Goal: Navigation & Orientation: Find specific page/section

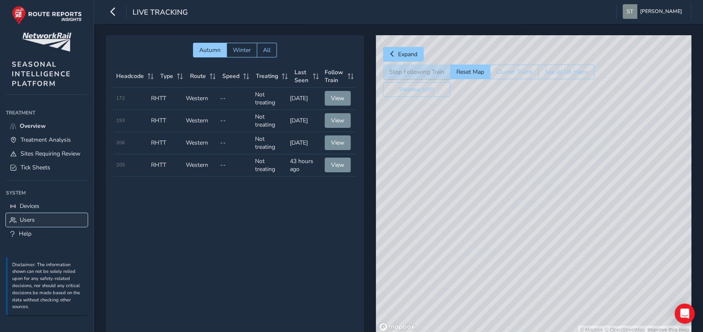
click at [34, 223] on span "Users" at bounding box center [27, 220] width 15 height 8
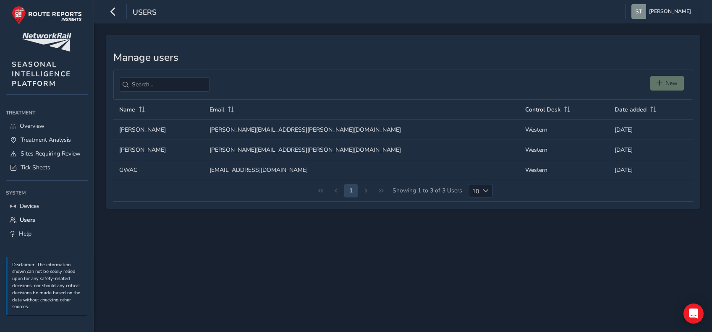
click at [664, 83] on div "New" at bounding box center [668, 85] width 37 height 18
click at [658, 82] on div "New" at bounding box center [668, 85] width 37 height 18
click at [440, 83] on div "New" at bounding box center [403, 85] width 580 height 30
click at [671, 77] on div "New" at bounding box center [668, 85] width 37 height 18
click at [665, 82] on div "New" at bounding box center [668, 85] width 37 height 18
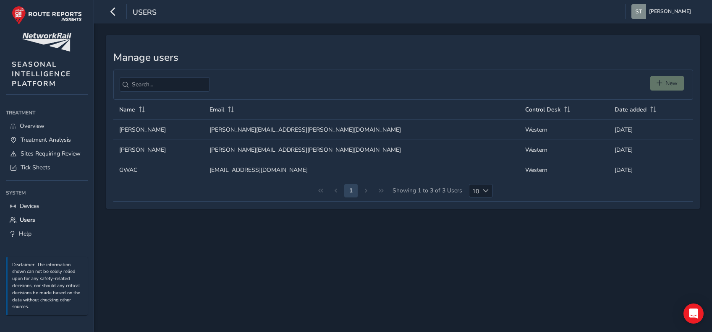
click at [665, 82] on div "New" at bounding box center [668, 85] width 37 height 18
click at [658, 81] on div "New" at bounding box center [668, 85] width 37 height 18
click at [646, 10] on img "button" at bounding box center [638, 11] width 15 height 15
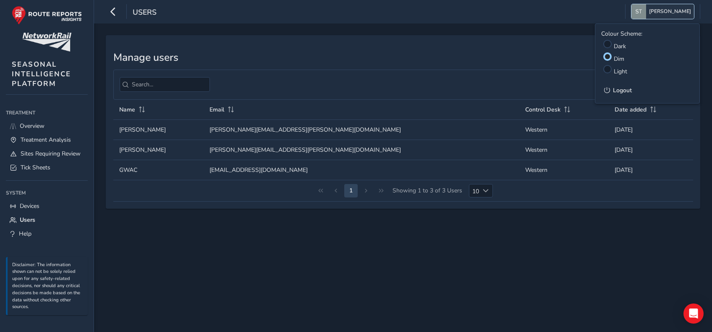
click at [646, 11] on img "button" at bounding box center [638, 11] width 15 height 15
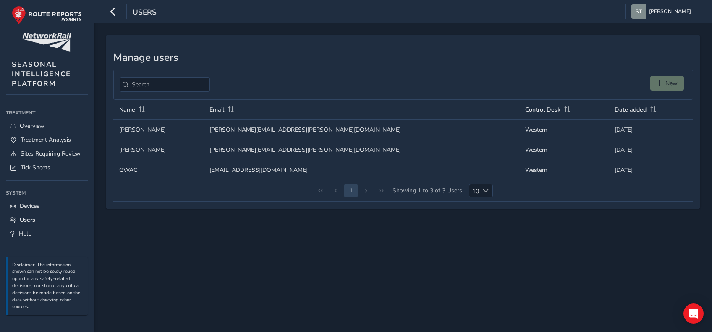
click at [662, 84] on div "New" at bounding box center [668, 85] width 37 height 18
click at [675, 80] on div "New" at bounding box center [668, 85] width 37 height 18
click at [31, 235] on span "Help" at bounding box center [25, 234] width 13 height 8
click at [145, 15] on span "Users" at bounding box center [145, 13] width 24 height 12
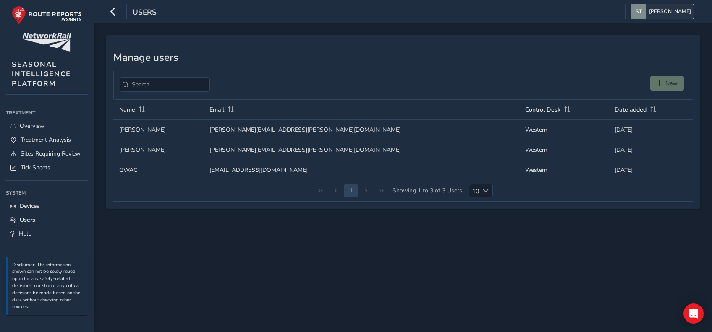
click at [662, 7] on span "[PERSON_NAME]" at bounding box center [670, 11] width 42 height 15
click at [37, 225] on link "Users" at bounding box center [47, 220] width 82 height 14
click at [30, 208] on span "Devices" at bounding box center [30, 206] width 20 height 8
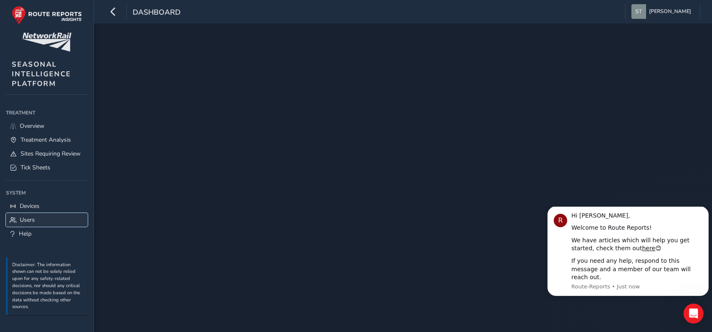
click at [26, 222] on span "Users" at bounding box center [27, 220] width 15 height 8
click at [25, 222] on span "Users" at bounding box center [27, 220] width 15 height 8
click at [704, 213] on button "Dismiss notification" at bounding box center [705, 209] width 11 height 11
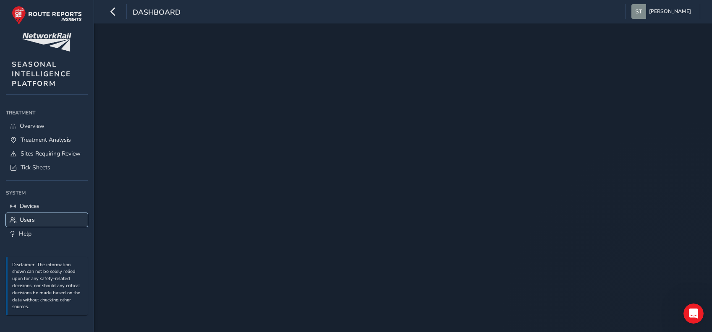
click at [26, 220] on span "Users" at bounding box center [27, 220] width 15 height 8
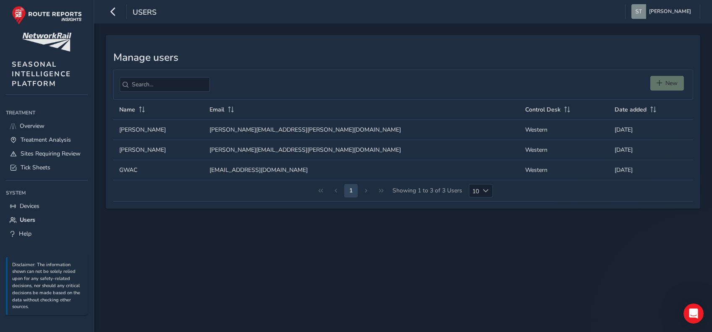
click at [664, 82] on div "New" at bounding box center [668, 85] width 37 height 18
click at [63, 143] on span "Treatment Analysis" at bounding box center [46, 140] width 50 height 8
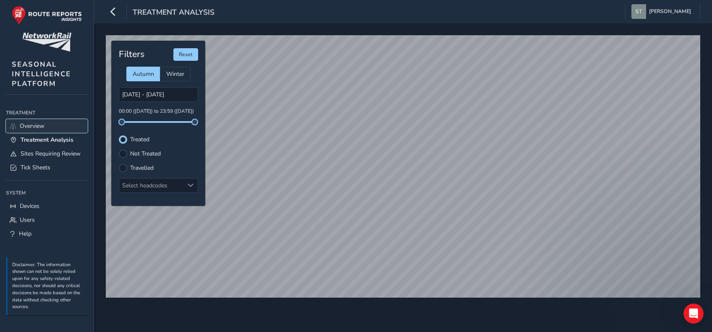
click at [42, 128] on span "Overview" at bounding box center [32, 126] width 25 height 8
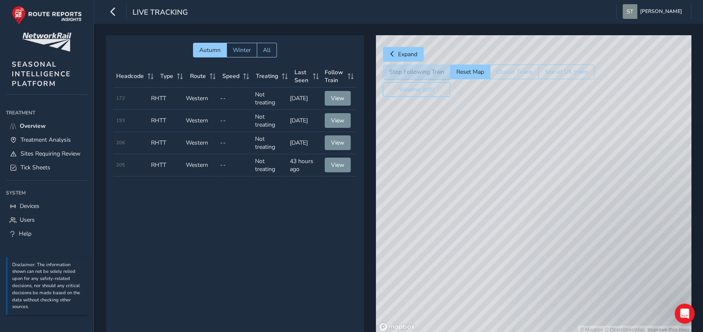
click at [415, 90] on button "Weather (off)" at bounding box center [416, 89] width 67 height 15
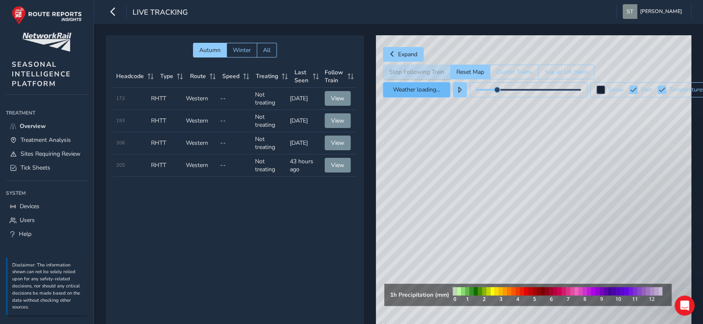
click at [415, 90] on button "Weather loading..." at bounding box center [416, 89] width 67 height 15
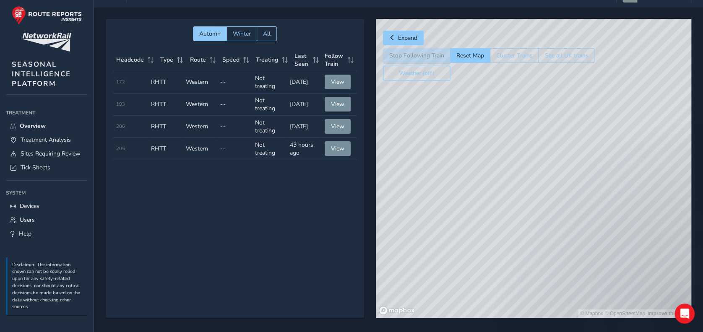
scroll to position [25, 0]
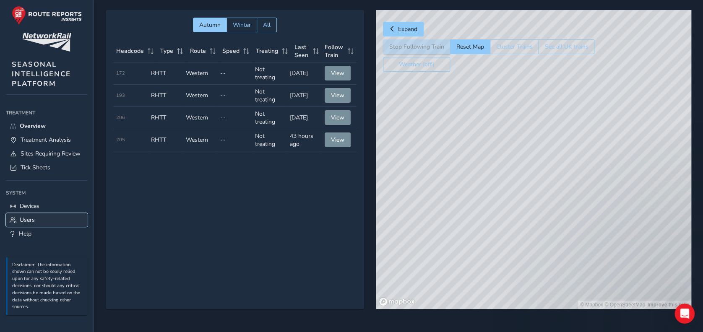
click at [33, 227] on link "Users" at bounding box center [47, 220] width 82 height 14
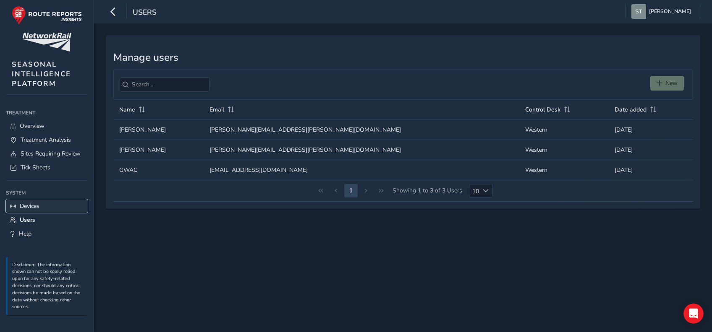
click at [54, 212] on link "Devices" at bounding box center [47, 206] width 82 height 14
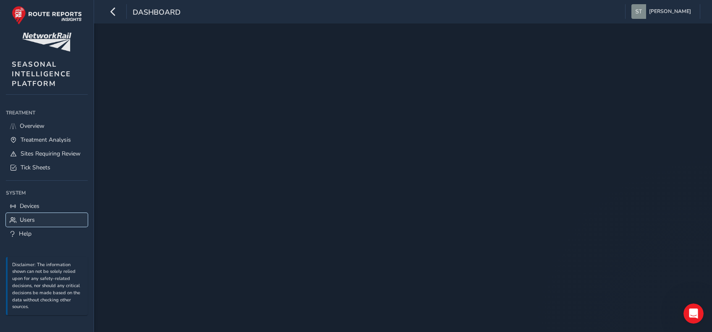
click at [26, 224] on span "Users" at bounding box center [27, 220] width 15 height 8
click at [22, 224] on span "Users" at bounding box center [27, 220] width 15 height 8
click at [52, 128] on link "Overview" at bounding box center [47, 126] width 82 height 14
click at [45, 9] on img at bounding box center [47, 15] width 70 height 19
click at [30, 54] on link "SEASONAL INTELLIGENCE PLATFORM" at bounding box center [47, 47] width 82 height 95
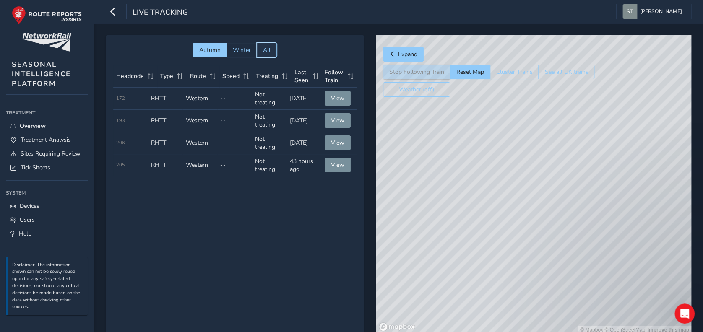
click at [272, 54] on button "All" at bounding box center [267, 50] width 20 height 15
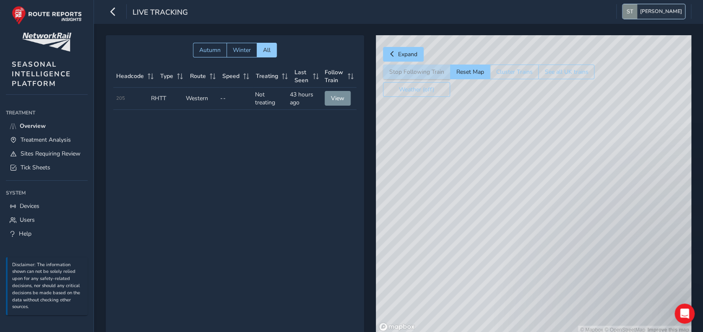
click at [638, 11] on img "button" at bounding box center [630, 11] width 15 height 15
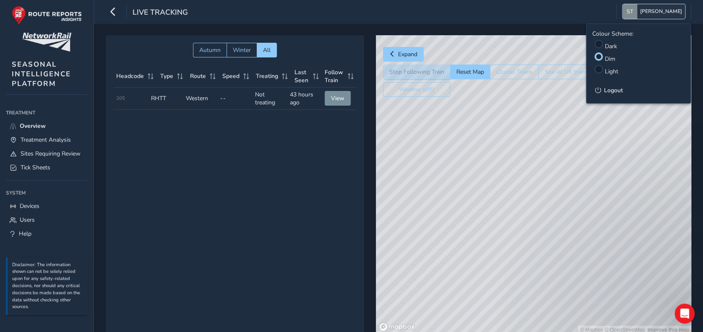
click at [638, 11] on img "button" at bounding box center [630, 11] width 15 height 15
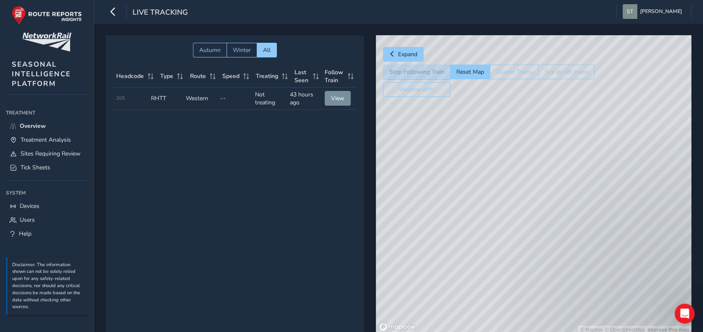
click at [404, 89] on button "Weather (off)" at bounding box center [416, 89] width 67 height 15
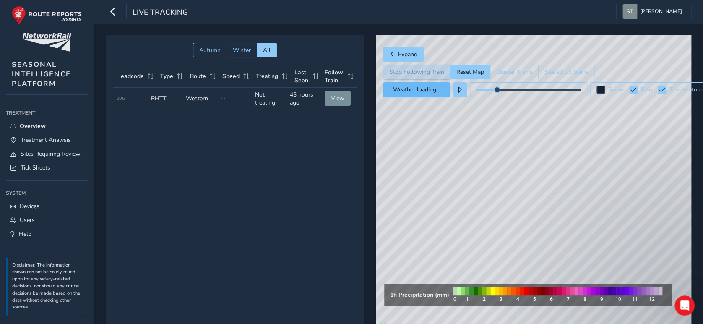
click at [404, 89] on button "Weather loading..." at bounding box center [416, 89] width 67 height 15
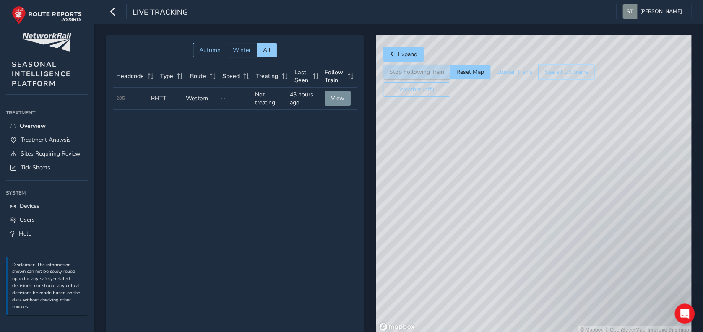
click at [573, 70] on button "See all UK trains" at bounding box center [566, 72] width 56 height 15
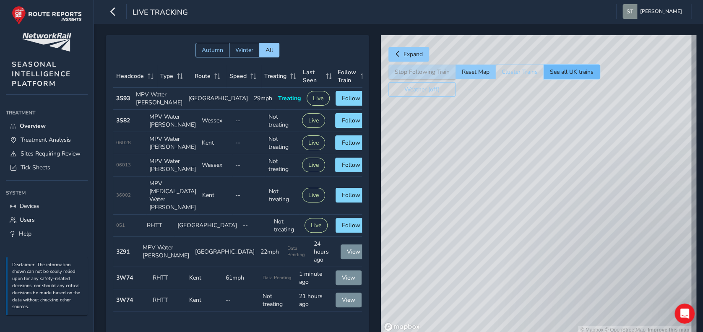
click at [563, 73] on button "See all UK trains" at bounding box center [572, 72] width 56 height 15
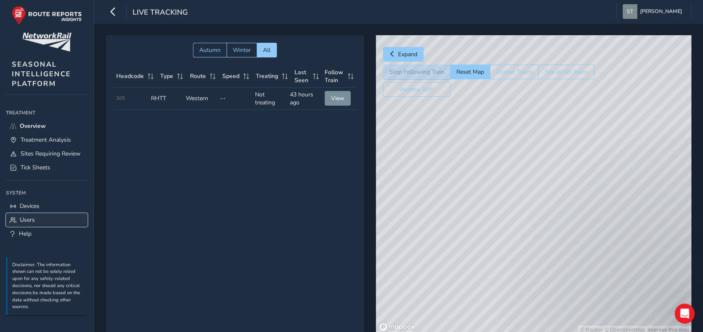
click at [39, 224] on link "Users" at bounding box center [47, 220] width 82 height 14
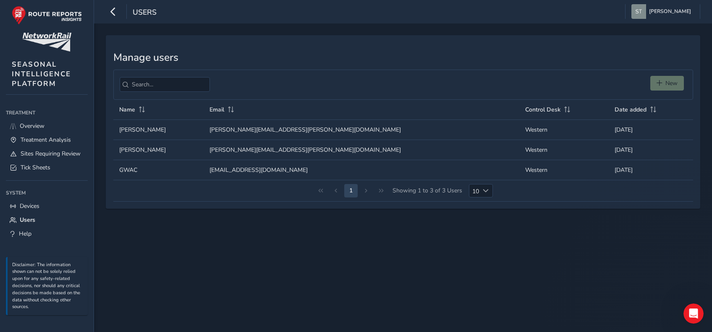
click at [363, 191] on div "1 Showing 1 to 3 of 3 Users 10 10" at bounding box center [403, 190] width 580 height 21
click at [658, 10] on button "[PERSON_NAME]" at bounding box center [662, 11] width 63 height 15
click at [432, 10] on div "Users Steven Bassi Colour Scheme: Dark Dim Light Logout" at bounding box center [403, 12] width 618 height 24
click at [646, 10] on img "button" at bounding box center [638, 11] width 15 height 15
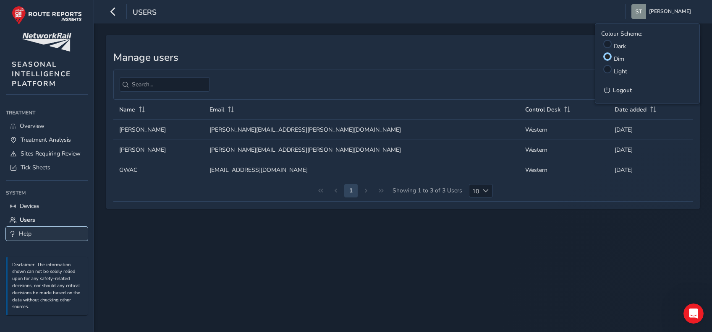
click at [32, 235] on link "Help" at bounding box center [47, 234] width 82 height 14
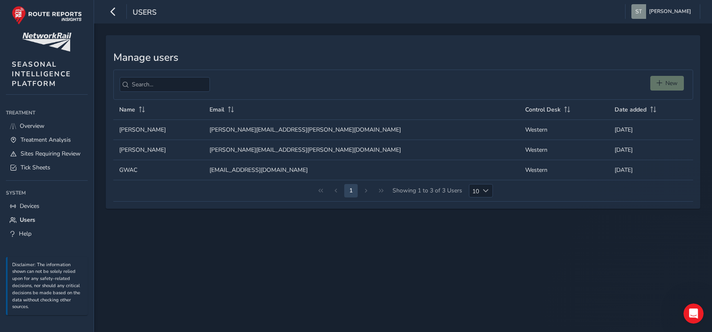
click at [669, 84] on div "New" at bounding box center [668, 85] width 37 height 18
drag, startPoint x: 669, startPoint y: 84, endPoint x: 661, endPoint y: 83, distance: 7.6
click at [661, 83] on div "New" at bounding box center [668, 85] width 37 height 18
click at [658, 83] on div "New" at bounding box center [668, 85] width 37 height 18
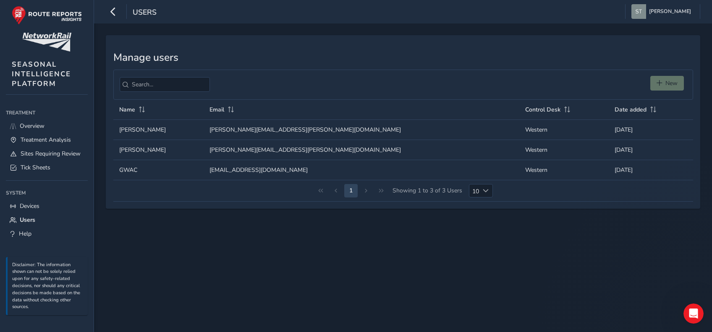
click at [658, 83] on div "New" at bounding box center [668, 85] width 37 height 18
drag, startPoint x: 658, startPoint y: 83, endPoint x: 652, endPoint y: 84, distance: 6.4
click at [652, 84] on div "New" at bounding box center [668, 85] width 37 height 18
click at [116, 12] on icon "button" at bounding box center [113, 11] width 9 height 15
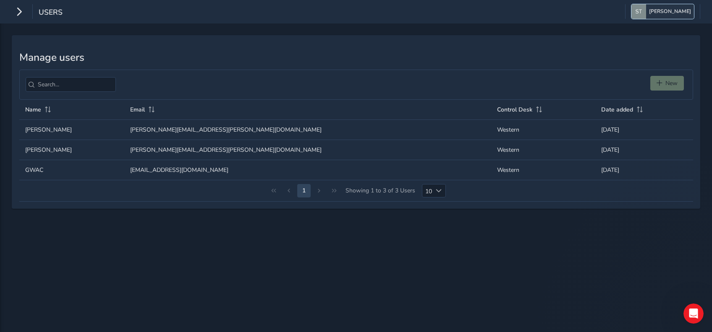
click at [675, 14] on span "[PERSON_NAME]" at bounding box center [670, 11] width 42 height 15
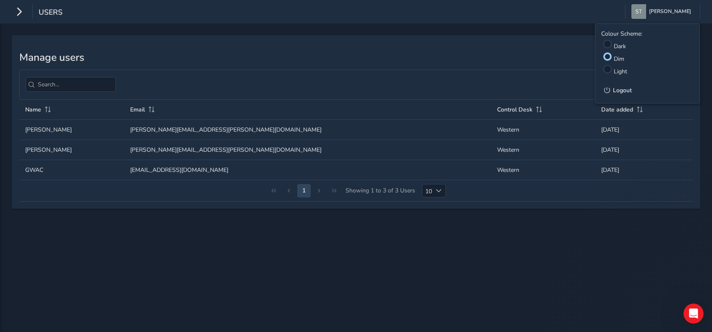
drag, startPoint x: 81, startPoint y: 13, endPoint x: 60, endPoint y: 11, distance: 20.3
click at [78, 12] on div "Users Steven Bassi Colour Scheme: Dark Dim Light Logout" at bounding box center [356, 12] width 712 height 24
click at [2, 9] on div "Users Steven Bassi Colour Scheme: Dark Dim Light Logout" at bounding box center [356, 12] width 712 height 24
click at [9, 10] on div "Users Steven Bassi Colour Scheme: Dark Dim Light Logout" at bounding box center [356, 12] width 712 height 24
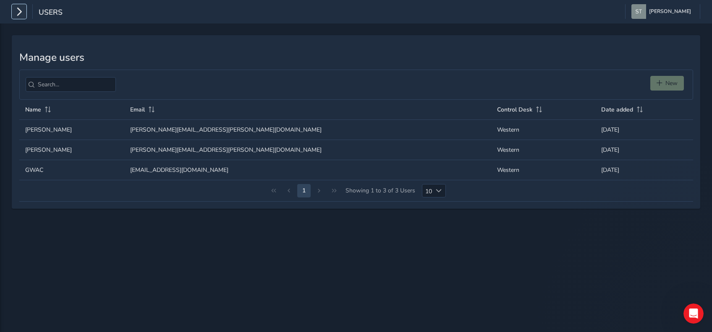
click at [16, 11] on icon "button" at bounding box center [19, 11] width 9 height 15
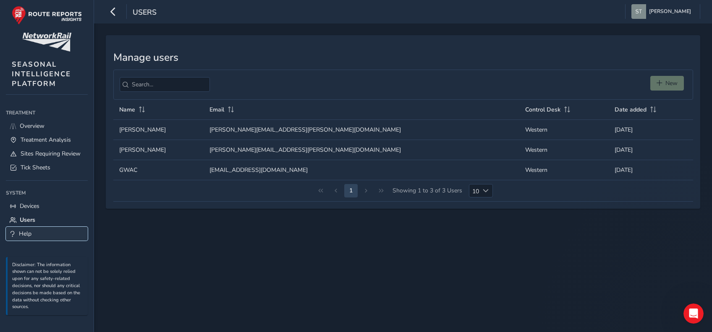
click at [31, 234] on span "Help" at bounding box center [25, 234] width 13 height 8
